Goal: Task Accomplishment & Management: Complete application form

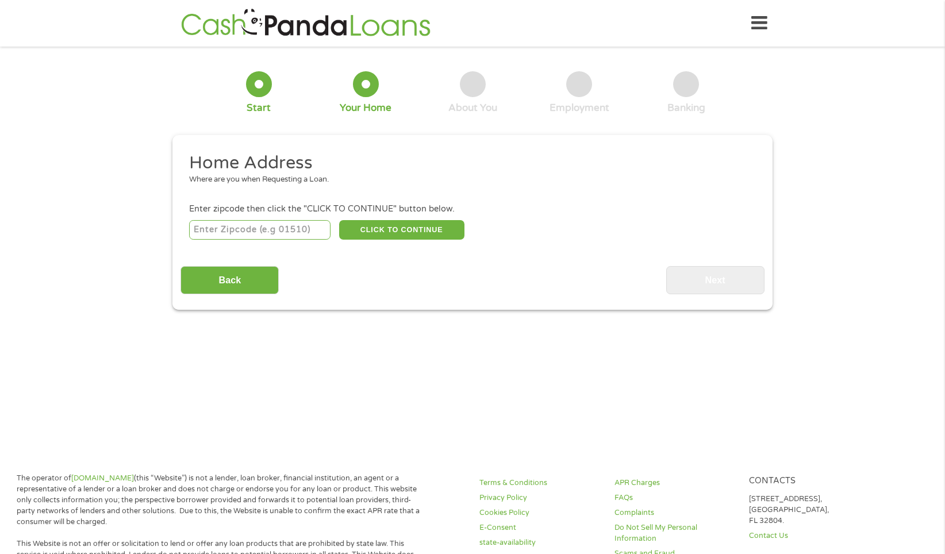
click at [200, 228] on input "number" at bounding box center [260, 230] width 142 height 20
type input "31906"
click at [411, 225] on button "CLICK TO CONTINUE" at bounding box center [401, 230] width 125 height 20
type input "31906"
type input "Columbus"
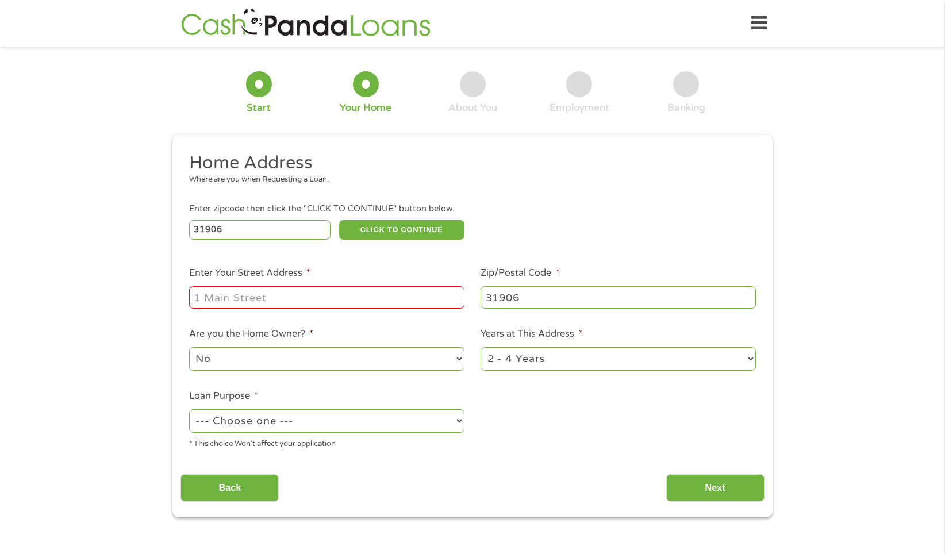
click at [204, 296] on input "Enter Your Street Address *" at bounding box center [326, 297] width 275 height 22
type input "[STREET_ADDRESS][PERSON_NAME]"
click at [752, 360] on select "1 Year or less 1 - 2 Years 2 - 4 Years Over 4 Years" at bounding box center [618, 359] width 275 height 24
select select "60months"
click at [481, 347] on select "1 Year or less 1 - 2 Years 2 - 4 Years Over 4 Years" at bounding box center [618, 359] width 275 height 24
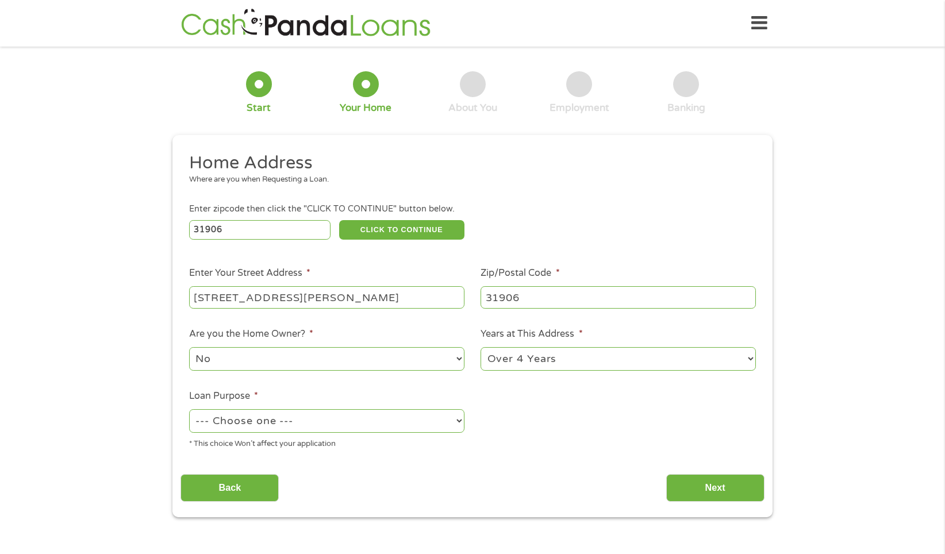
click at [457, 358] on select "No Yes" at bounding box center [326, 359] width 275 height 24
select select "yes"
click at [189, 347] on select "No Yes" at bounding box center [326, 359] width 275 height 24
click at [460, 420] on select "--- Choose one --- Pay Bills Debt Consolidation Home Improvement Major Purchase…" at bounding box center [326, 421] width 275 height 24
select select "paybills"
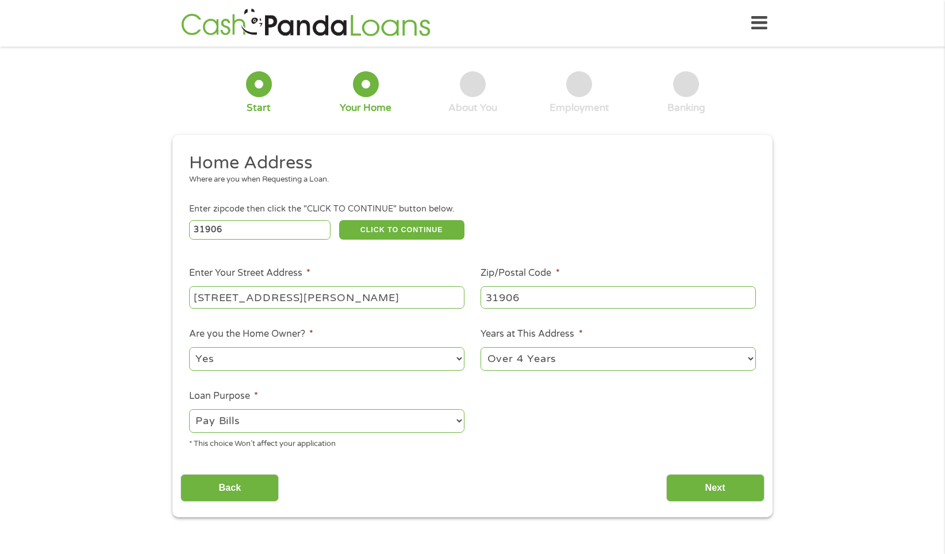
click at [189, 409] on select "--- Choose one --- Pay Bills Debt Consolidation Home Improvement Major Purchase…" at bounding box center [326, 421] width 275 height 24
click at [721, 485] on input "Next" at bounding box center [715, 488] width 98 height 28
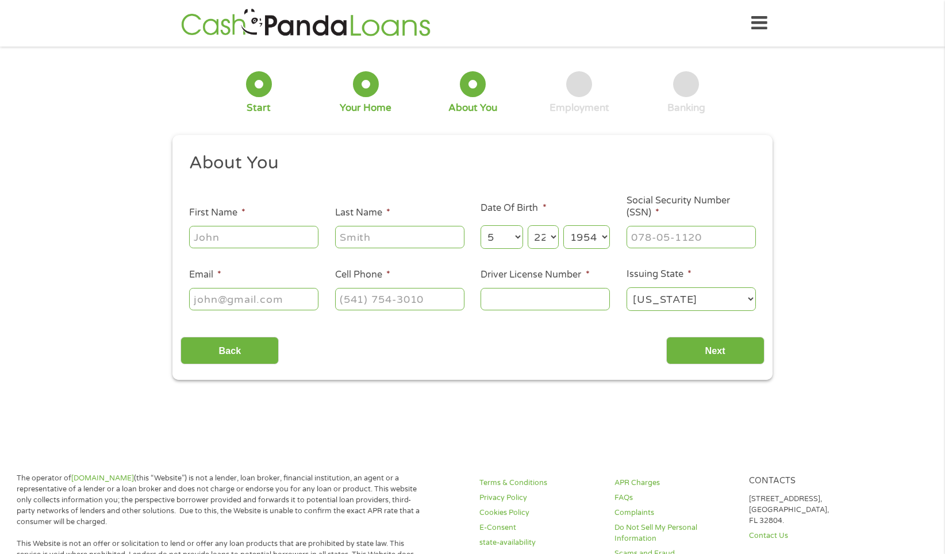
scroll to position [5, 5]
click at [197, 236] on input "First Name *" at bounding box center [253, 237] width 129 height 22
type input "[PERSON_NAME]"
type input "JUSTICE"
type input "[EMAIL_ADDRESS][DOMAIN_NAME]"
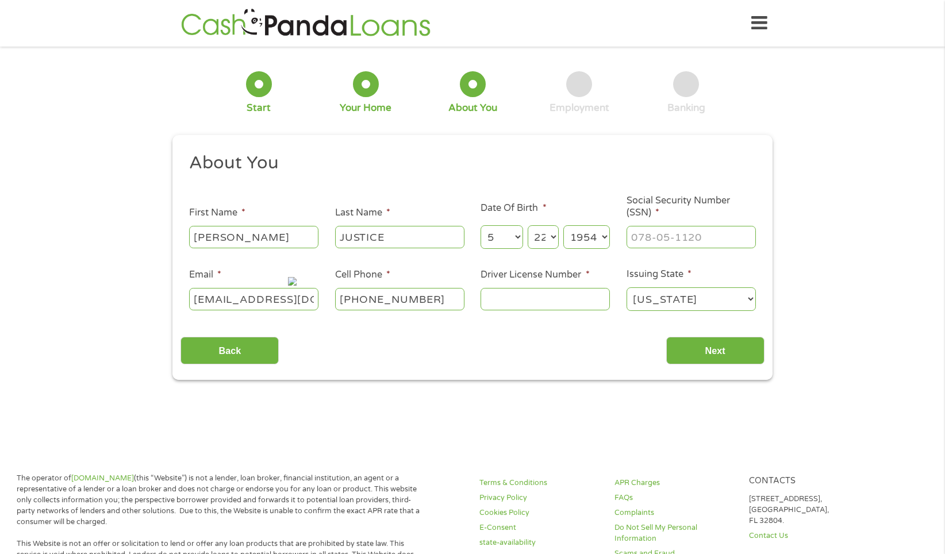
click at [429, 298] on input "[PHONE_NUMBER]" at bounding box center [399, 299] width 129 height 22
click at [425, 298] on input "[PHONE_NUMBER]" at bounding box center [399, 299] width 129 height 22
type input "[PHONE_NUMBER]"
click at [636, 236] on input "___-__-____" at bounding box center [691, 237] width 129 height 22
type input "254-96-6647"
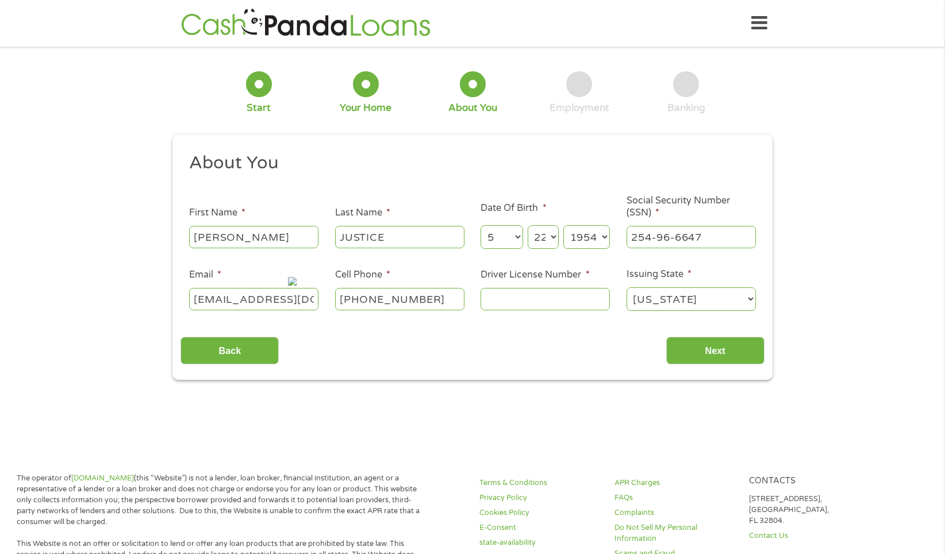
click at [493, 300] on input "Driver License Number *" at bounding box center [545, 299] width 129 height 22
type input "055557630"
click at [712, 347] on input "Next" at bounding box center [715, 351] width 98 height 28
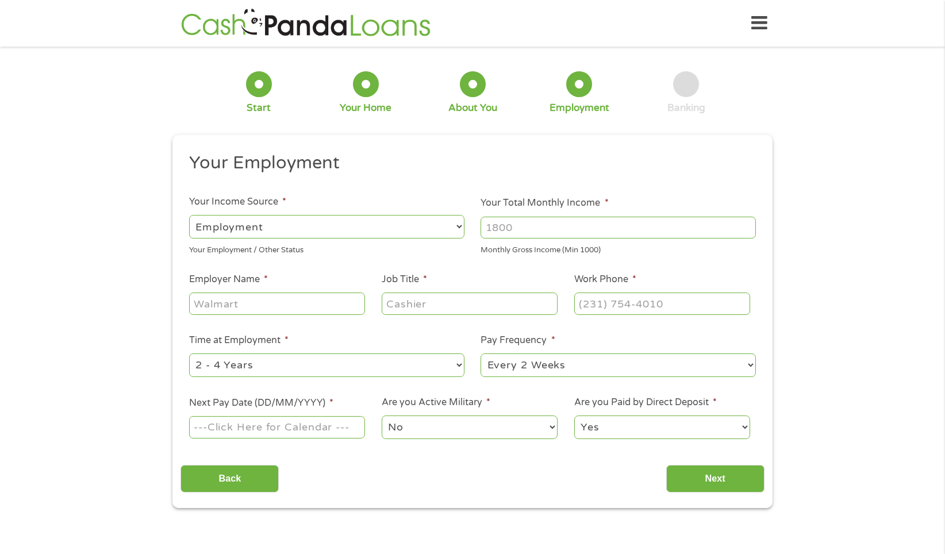
click at [457, 227] on select "--- Choose one --- Employment [DEMOGRAPHIC_DATA] Benefits" at bounding box center [326, 227] width 275 height 24
select select "benefits"
click at [189, 215] on select "--- Choose one --- Employment [DEMOGRAPHIC_DATA] Benefits" at bounding box center [326, 227] width 275 height 24
type input "Other"
type input "[PHONE_NUMBER]"
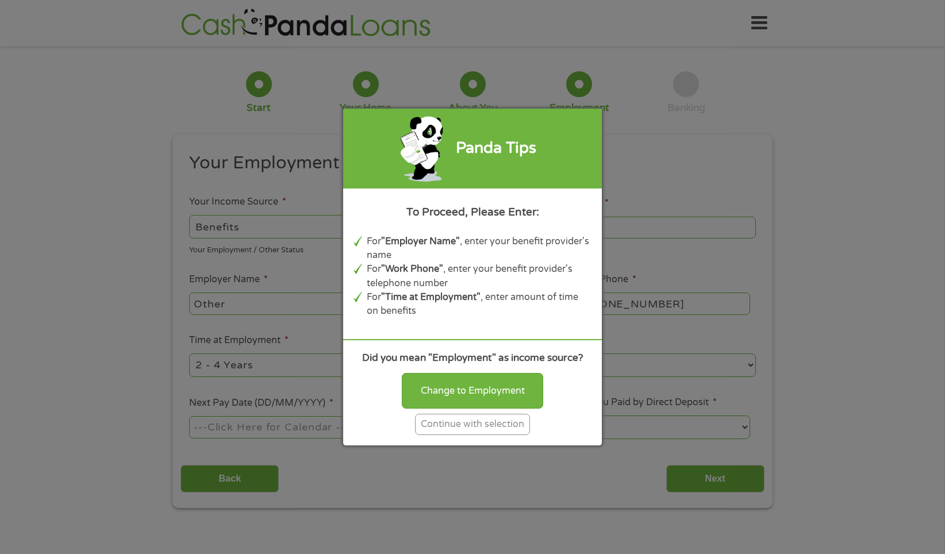
click at [465, 424] on div "Continue with selection" at bounding box center [472, 424] width 115 height 21
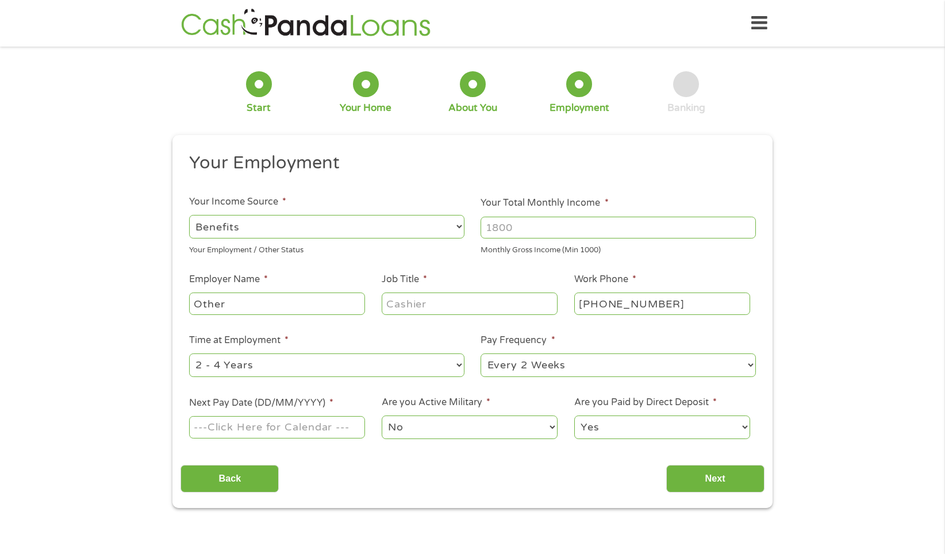
click at [515, 225] on input "Your Total Monthly Income *" at bounding box center [618, 228] width 275 height 22
type input "1765"
click at [225, 306] on input "Other" at bounding box center [277, 304] width 176 height 22
type input "O"
click at [193, 303] on input "Employer Name *" at bounding box center [277, 304] width 176 height 22
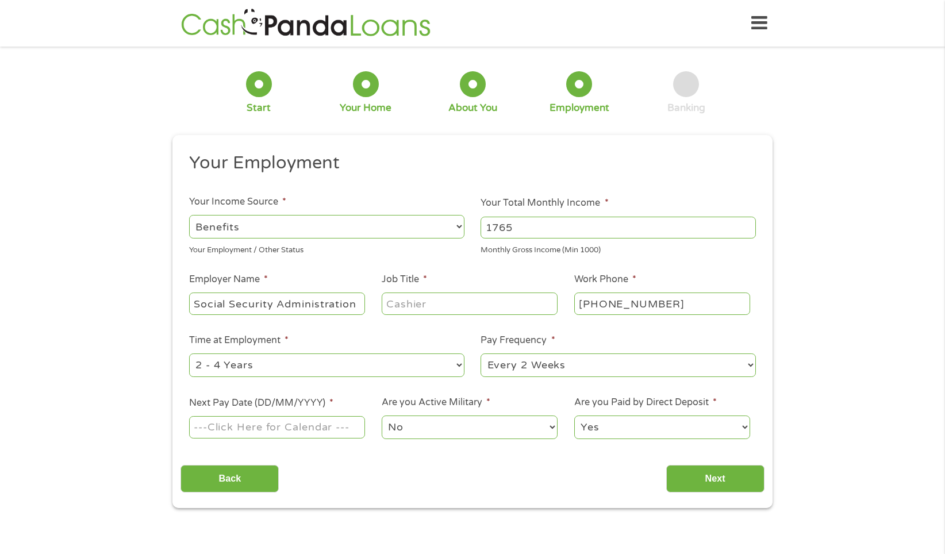
type input "Social Security Administration"
click at [388, 306] on input "Job Title *" at bounding box center [470, 304] width 176 height 22
type input "Retired Benefits"
click at [457, 367] on select "--- Choose one --- 1 Year or less 1 - 2 Years 2 - 4 Years Over 4 Years" at bounding box center [326, 366] width 275 height 24
select select "60months"
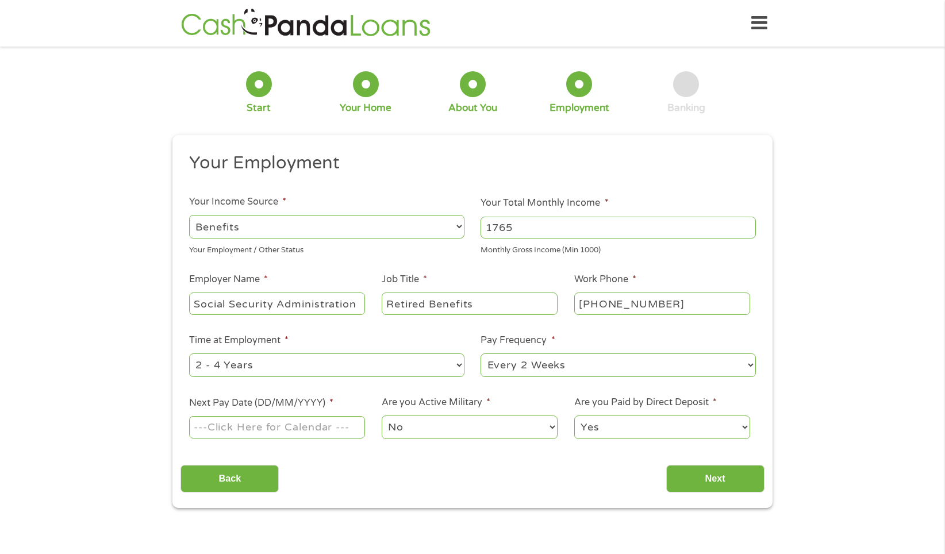
click at [189, 354] on select "--- Choose one --- 1 Year or less 1 - 2 Years 2 - 4 Years Over 4 Years" at bounding box center [326, 366] width 275 height 24
click at [751, 366] on select "--- Choose one --- Every 2 Weeks Every Week Monthly Semi-Monthly" at bounding box center [618, 366] width 275 height 24
select select "monthly"
click at [481, 354] on select "--- Choose one --- Every 2 Weeks Every Week Monthly Semi-Monthly" at bounding box center [618, 366] width 275 height 24
click at [205, 426] on input "Next Pay Date (DD/MM/YYYY) *" at bounding box center [277, 427] width 176 height 22
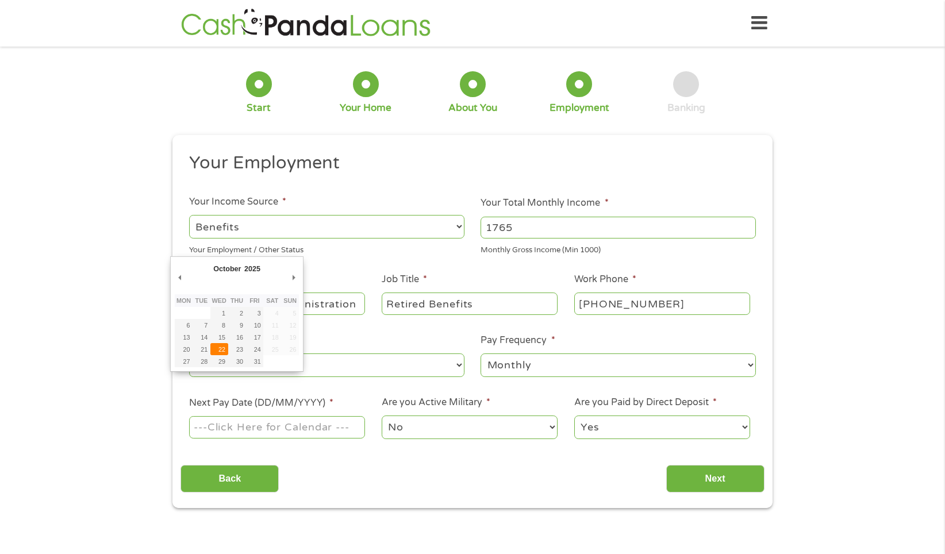
type input "[DATE]"
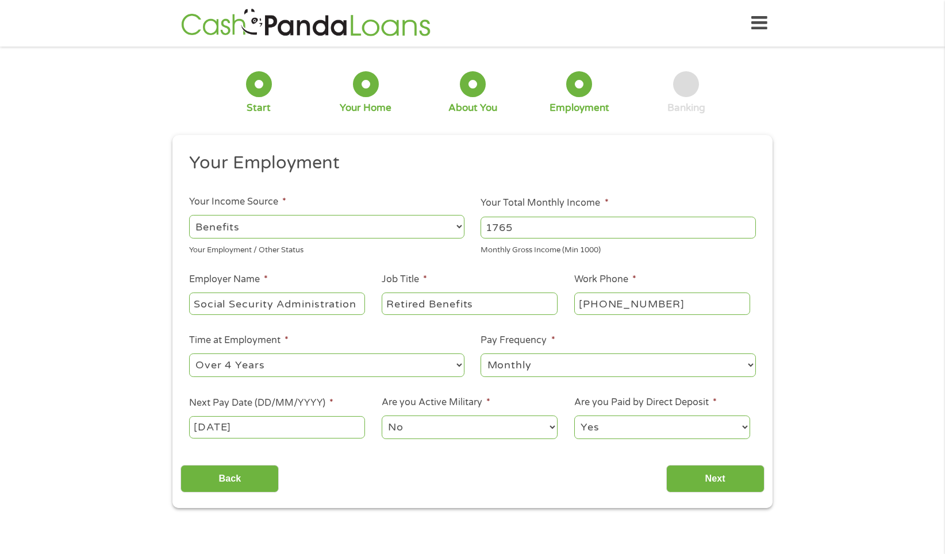
click at [663, 305] on input "[PHONE_NUMBER]" at bounding box center [662, 304] width 176 height 22
click at [664, 306] on input "[PHONE_NUMBER]" at bounding box center [662, 304] width 176 height 22
click at [580, 304] on input "(___) ___-____" at bounding box center [662, 304] width 176 height 22
type input "[PHONE_NUMBER]"
click at [870, 332] on div "1 Start 2 Your Home 3 About You 4 Employment 5 Banking 6 This field is hidden w…" at bounding box center [472, 282] width 945 height 454
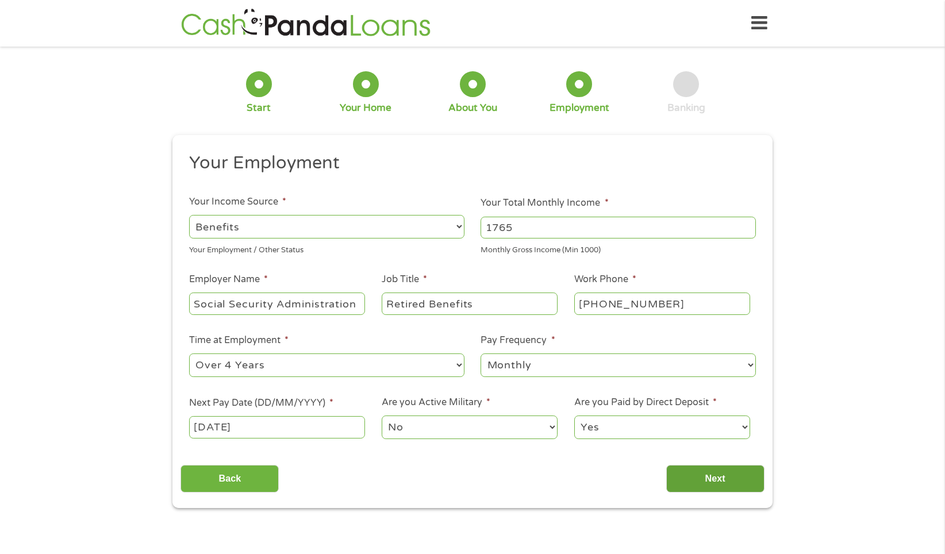
click at [706, 473] on input "Next" at bounding box center [715, 479] width 98 height 28
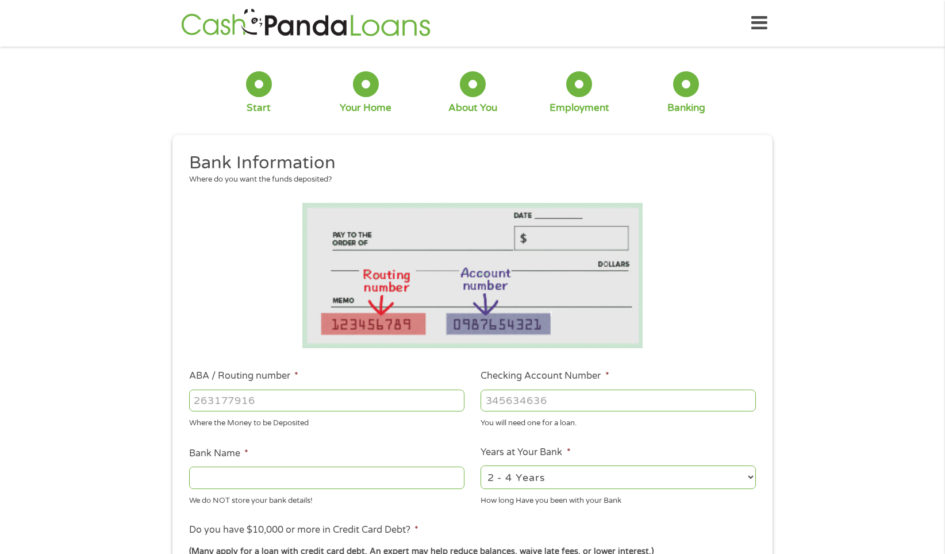
click at [193, 400] on input "ABA / Routing number *" at bounding box center [326, 401] width 275 height 22
type input "042287027"
type input "REPUBLLIC BANK"
type input "042287027"
click at [484, 401] on input "Checking Account Number *" at bounding box center [618, 401] width 275 height 22
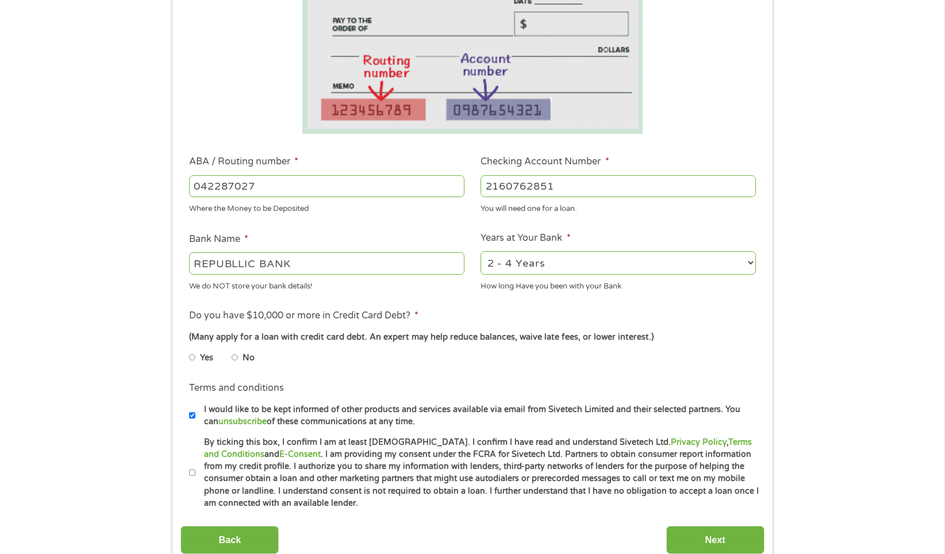
scroll to position [253, 0]
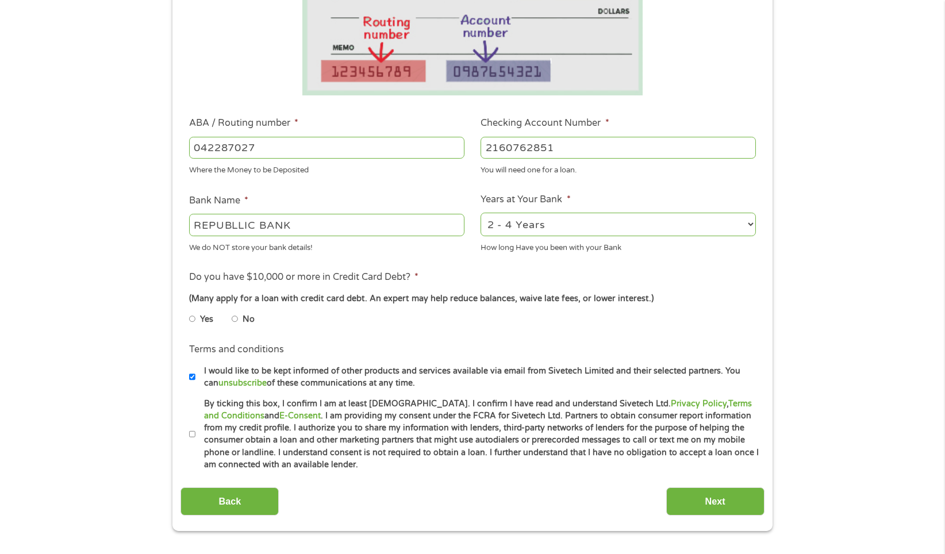
type input "2160762851"
click at [235, 320] on input "No" at bounding box center [235, 319] width 7 height 18
radio input "true"
click at [192, 433] on input "By ticking this box, I confirm I am at least [DEMOGRAPHIC_DATA]. I confirm I ha…" at bounding box center [192, 434] width 7 height 18
checkbox input "true"
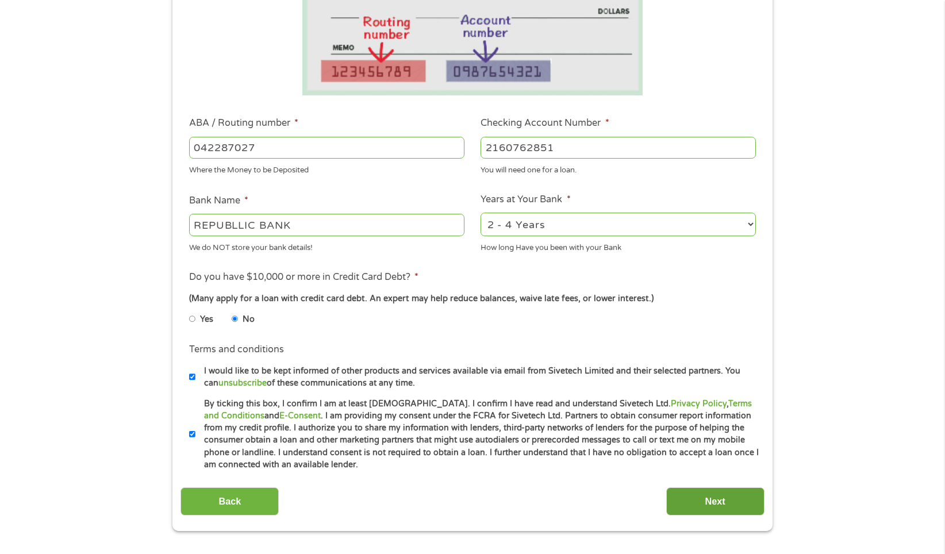
click at [712, 501] on input "Next" at bounding box center [715, 502] width 98 height 28
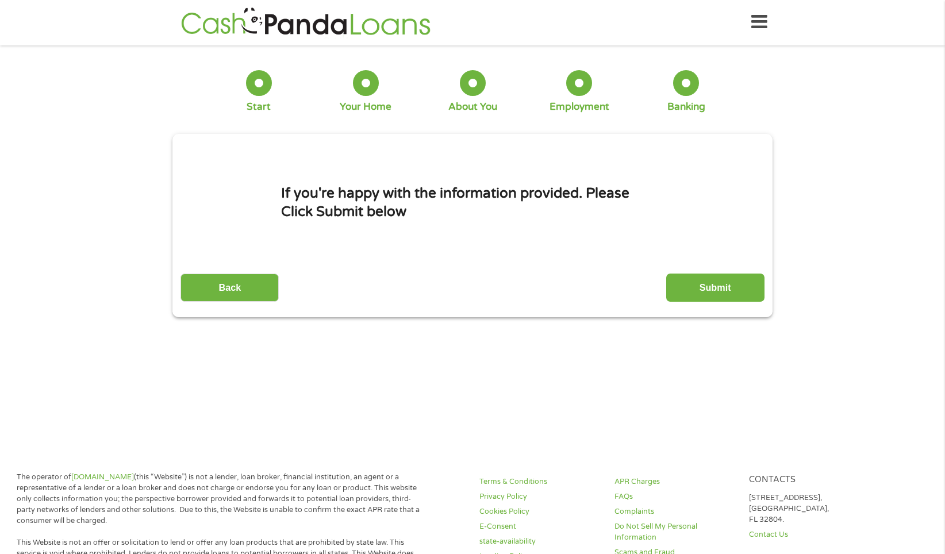
scroll to position [0, 0]
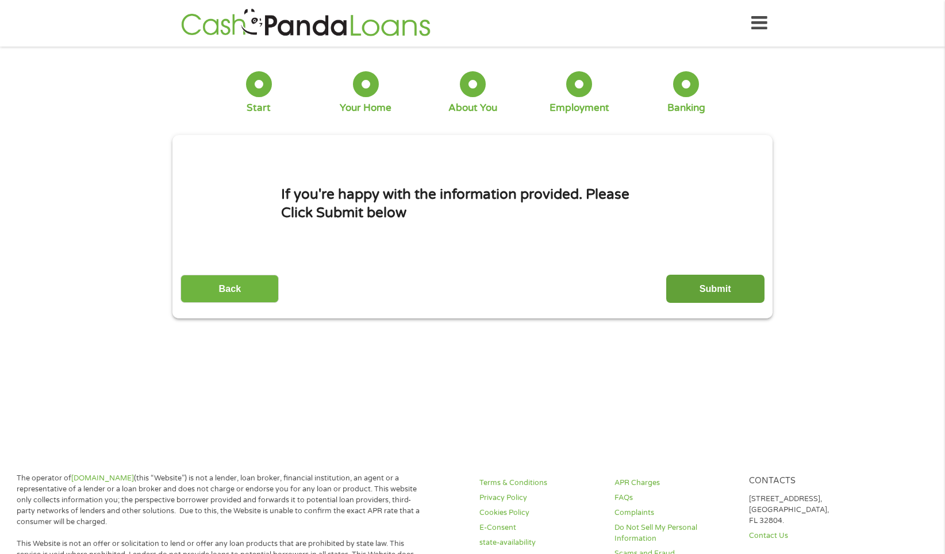
click at [704, 283] on input "Submit" at bounding box center [715, 289] width 98 height 28
